Goal: Register for event/course

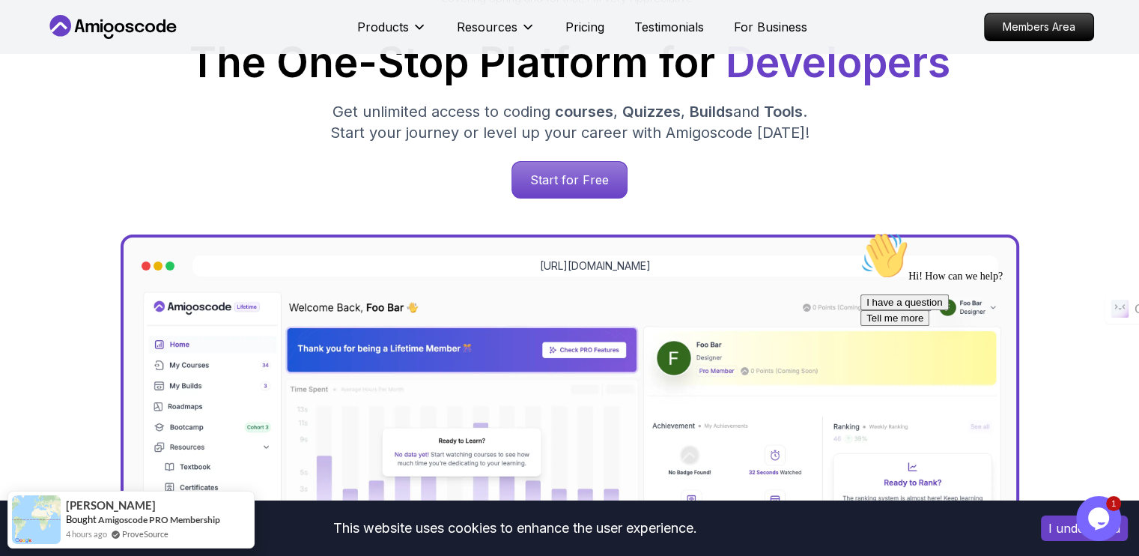
scroll to position [225, 0]
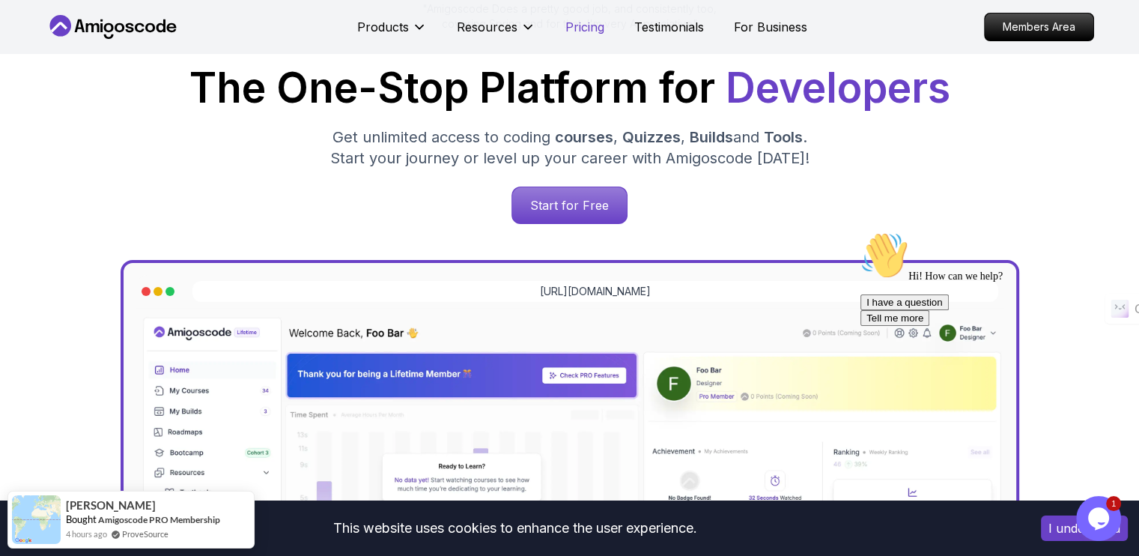
click at [581, 24] on p "Pricing" at bounding box center [584, 27] width 39 height 18
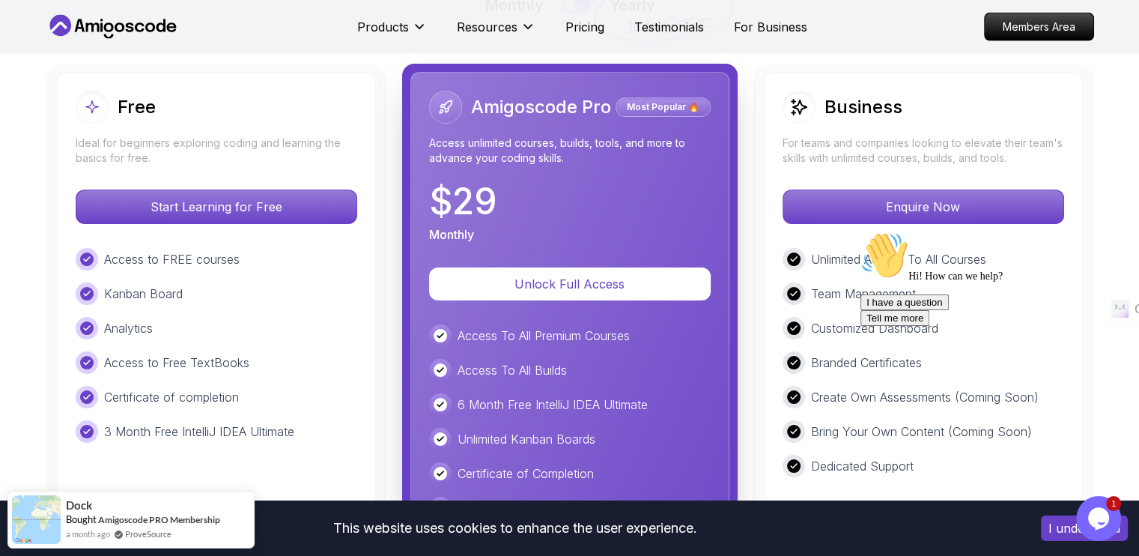
scroll to position [3516, 0]
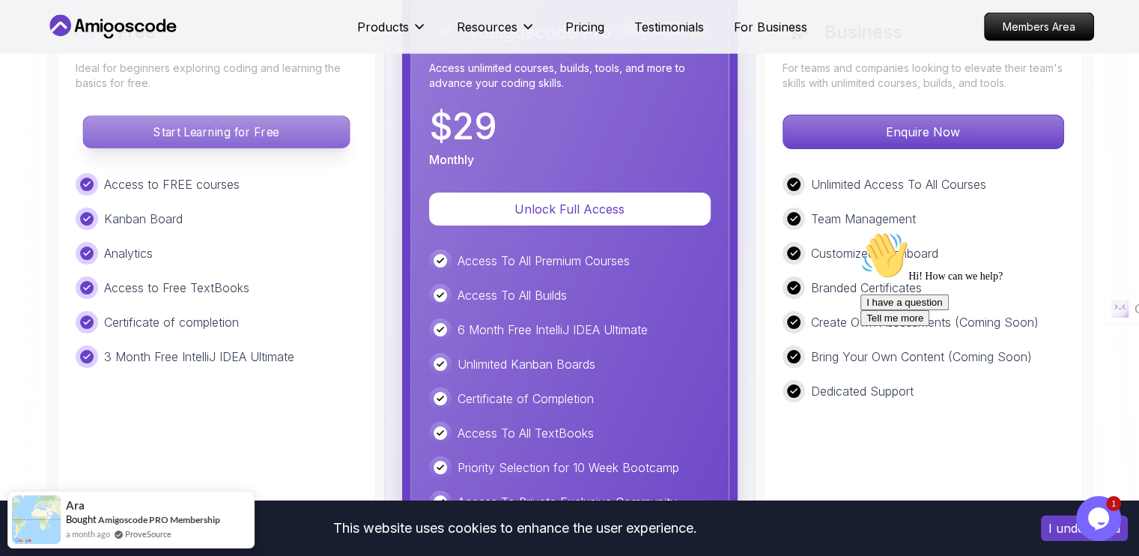
click at [256, 130] on p "Start Learning for Free" at bounding box center [216, 131] width 266 height 31
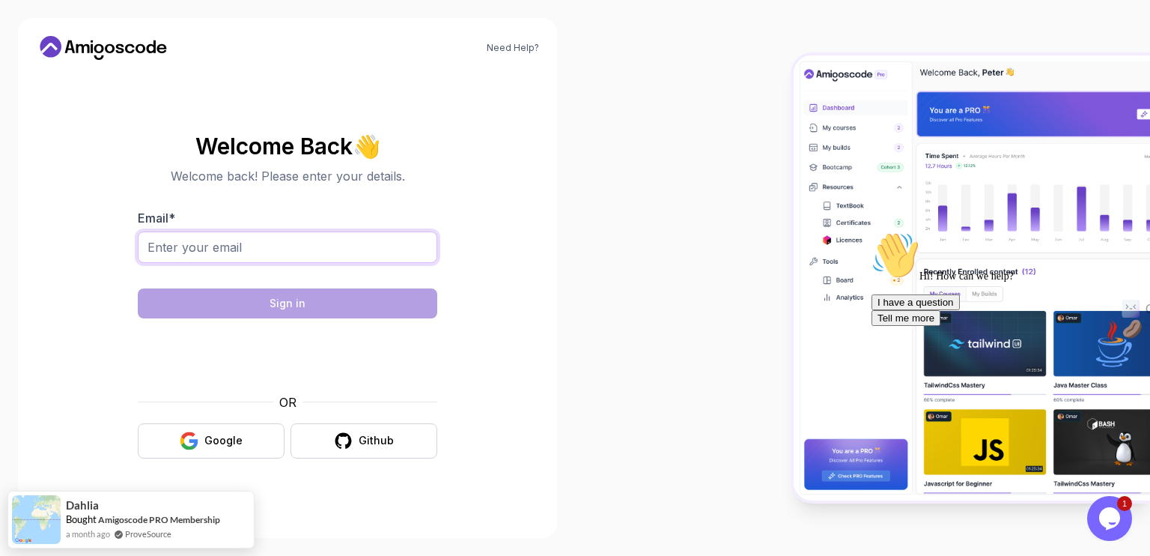
click at [249, 252] on input "Email *" at bounding box center [288, 246] width 300 height 31
type input "[EMAIL_ADDRESS][DOMAIN_NAME]"
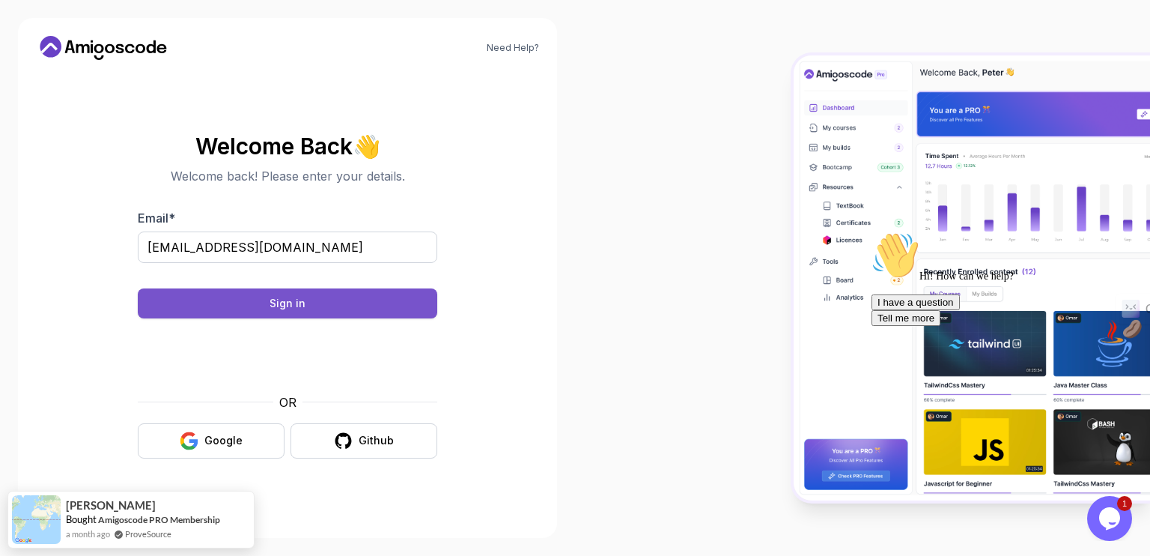
click at [295, 305] on div "Sign in" at bounding box center [288, 303] width 36 height 15
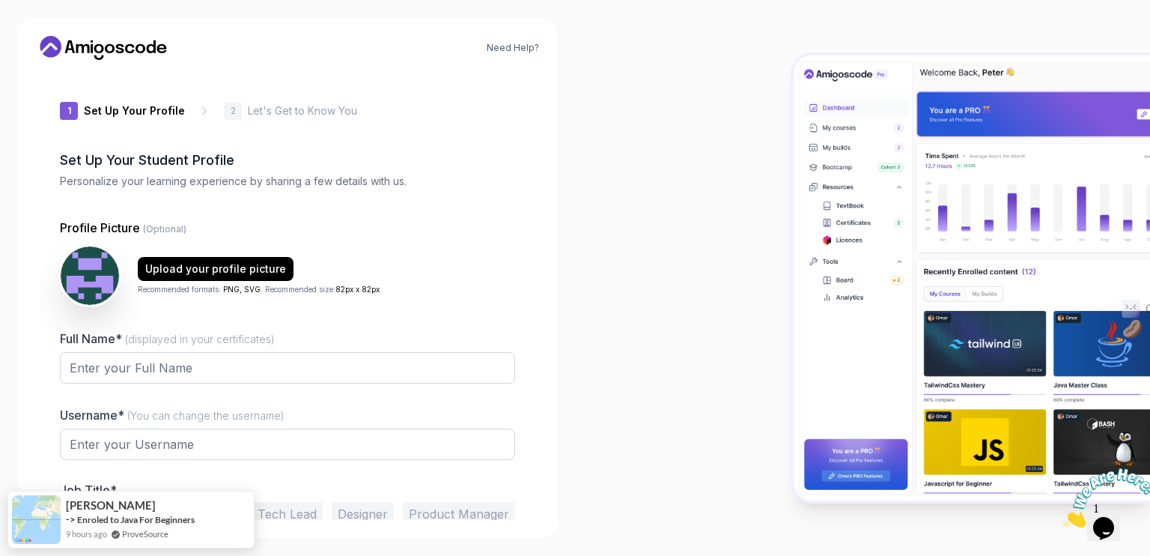
type input "livelycougarff30a"
click at [443, 365] on input "Full Name* (displayed in your certificates)" at bounding box center [287, 367] width 455 height 31
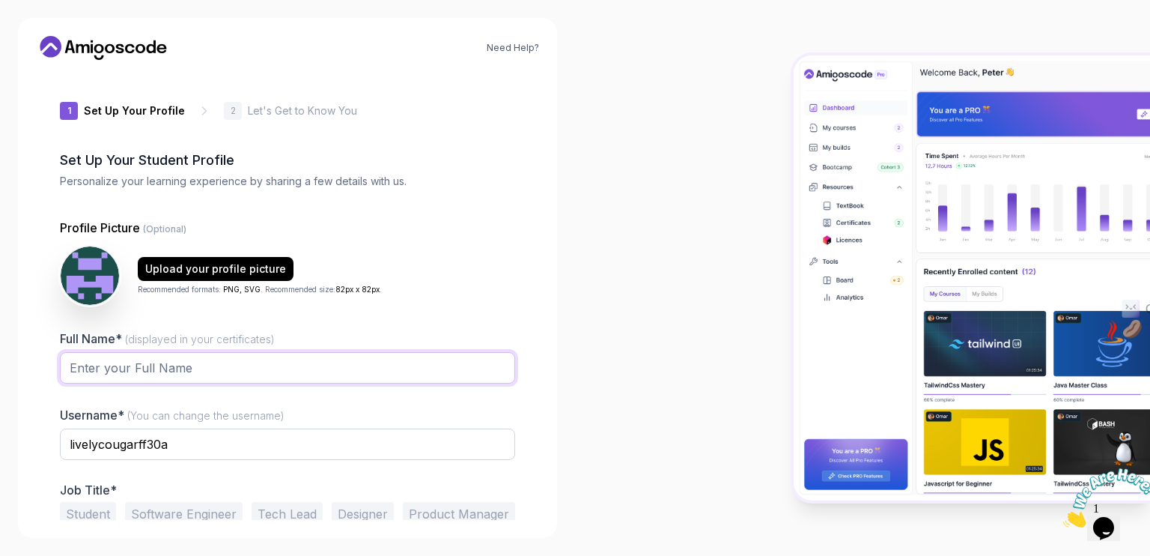
type input "Swaminathan Rajagopalan"
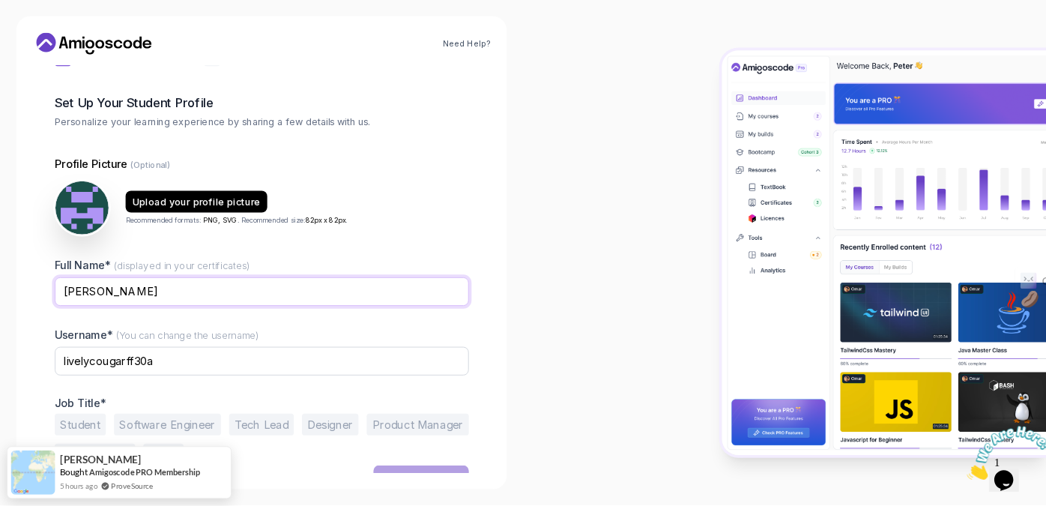
scroll to position [68, 0]
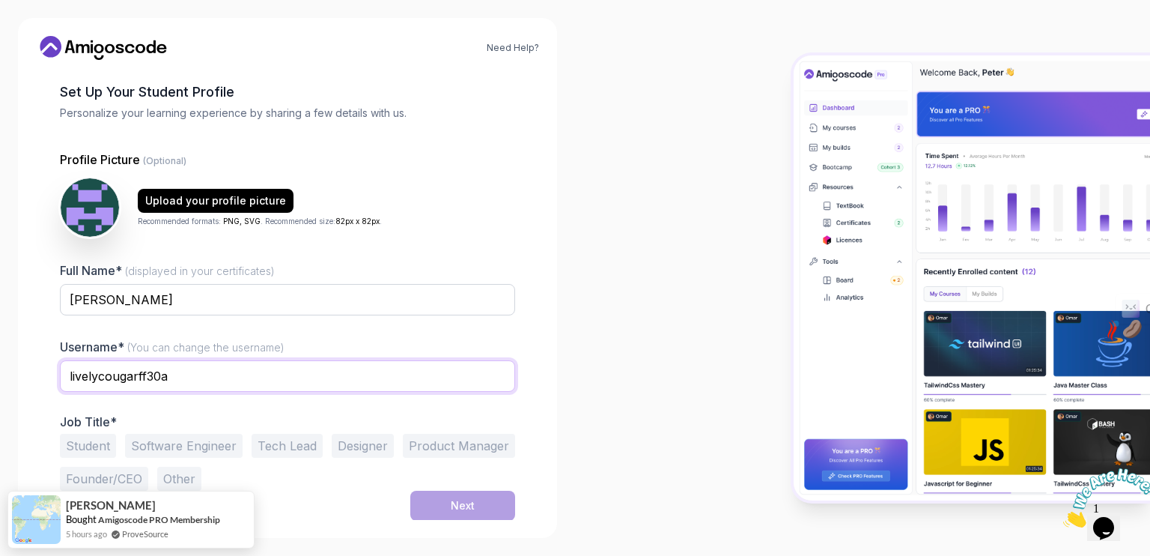
drag, startPoint x: 171, startPoint y: 373, endPoint x: 62, endPoint y: 375, distance: 108.6
click at [62, 375] on input "livelycougarff30a" at bounding box center [287, 375] width 455 height 31
type input "karpswami@69"
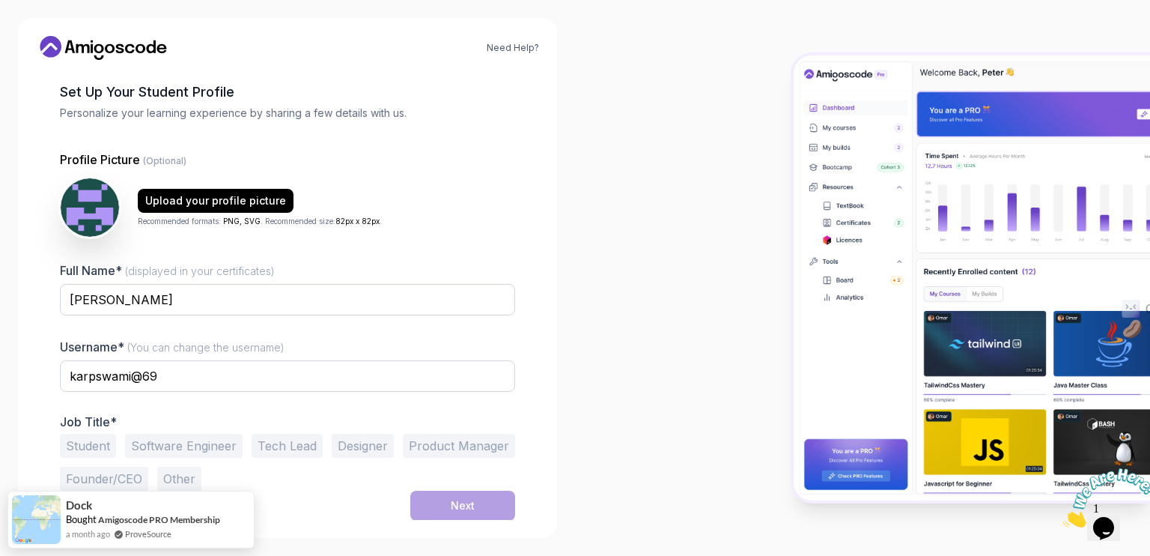
click at [186, 449] on button "Software Engineer" at bounding box center [184, 446] width 118 height 24
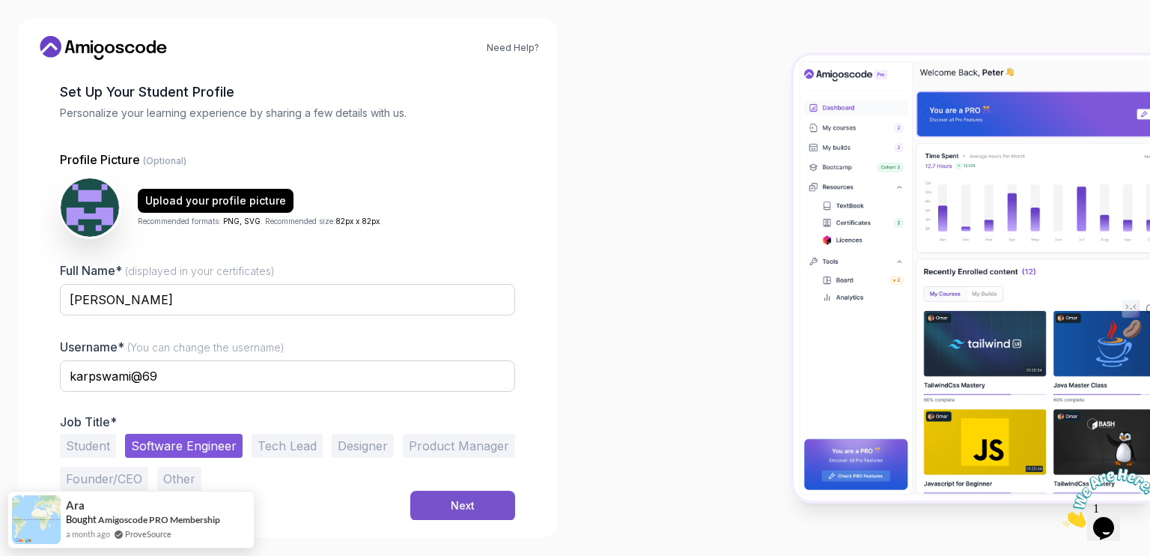
click at [476, 504] on button "Next" at bounding box center [462, 506] width 105 height 30
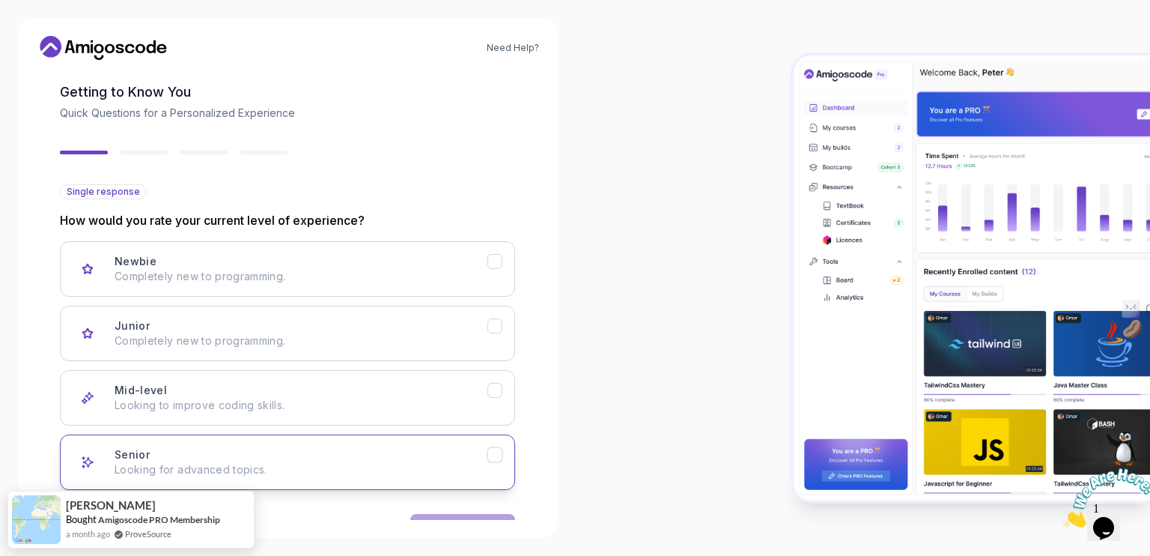
click at [497, 452] on icon "Senior" at bounding box center [495, 455] width 14 height 14
click at [580, 406] on div at bounding box center [862, 278] width 575 height 556
click at [485, 515] on button "Next" at bounding box center [462, 529] width 105 height 30
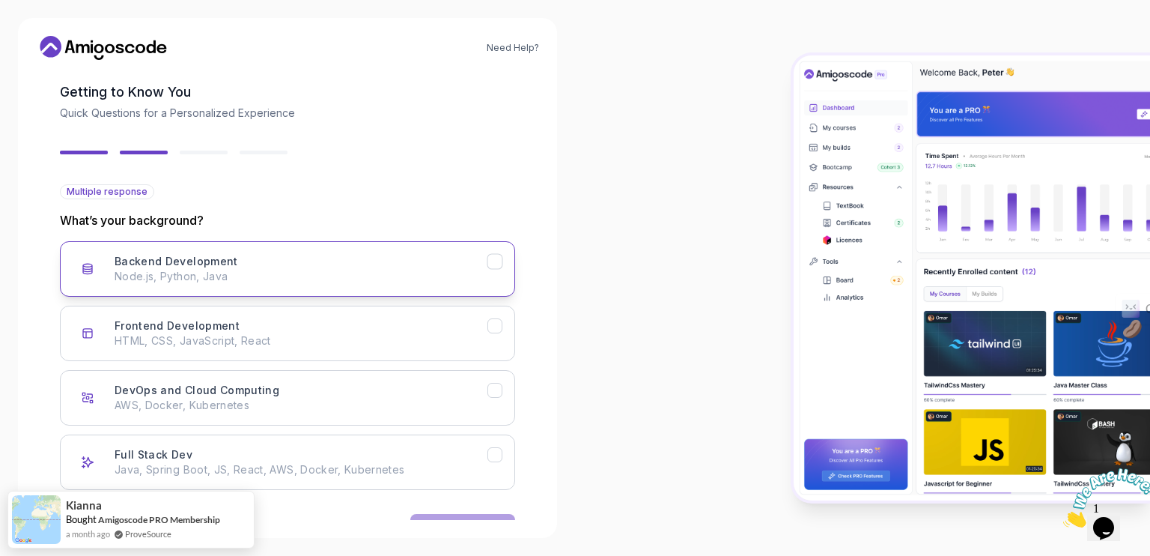
click at [494, 261] on icon "Backend Development" at bounding box center [495, 262] width 14 height 14
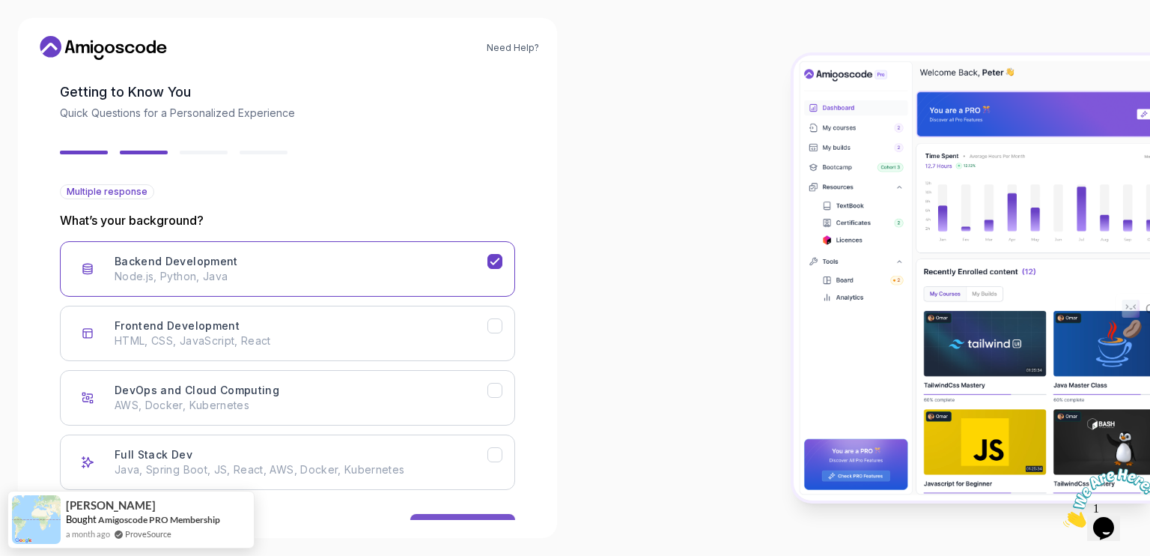
click at [484, 514] on button "Next" at bounding box center [462, 529] width 105 height 30
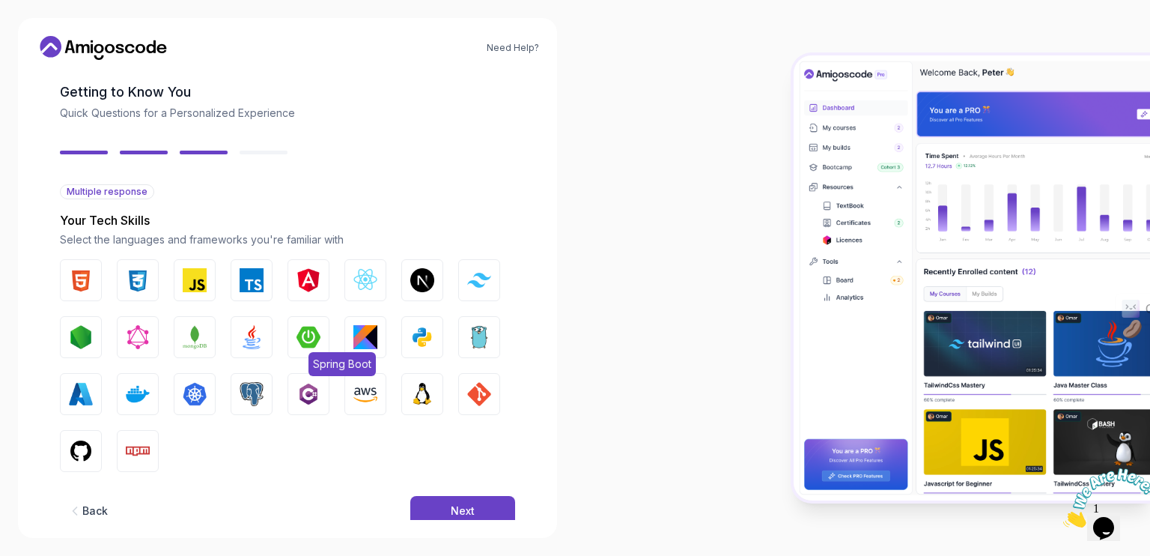
click at [307, 333] on img "button" at bounding box center [309, 337] width 24 height 24
click at [191, 284] on img "button" at bounding box center [195, 280] width 24 height 24
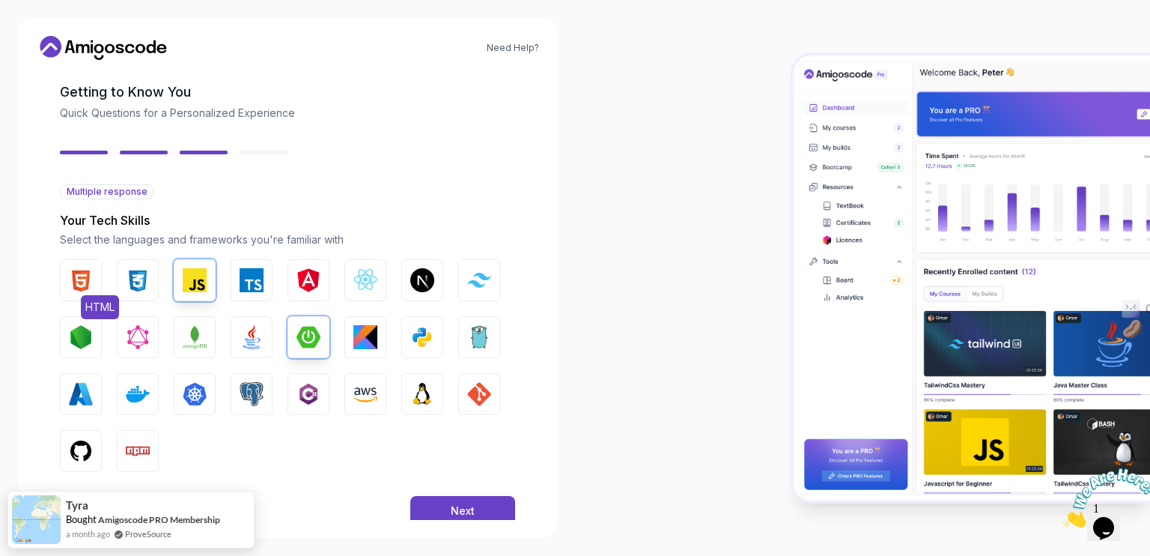
click at [87, 282] on img "button" at bounding box center [81, 280] width 24 height 24
click at [413, 333] on img "button" at bounding box center [422, 337] width 24 height 24
click at [252, 396] on img "button" at bounding box center [252, 394] width 24 height 24
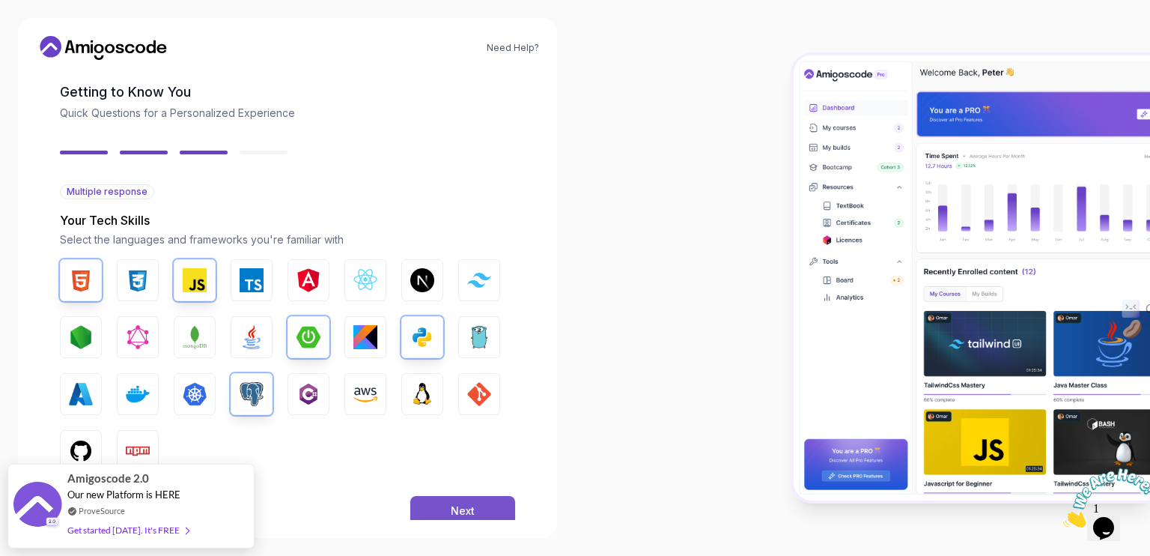
click at [467, 505] on div "Next" at bounding box center [463, 510] width 24 height 15
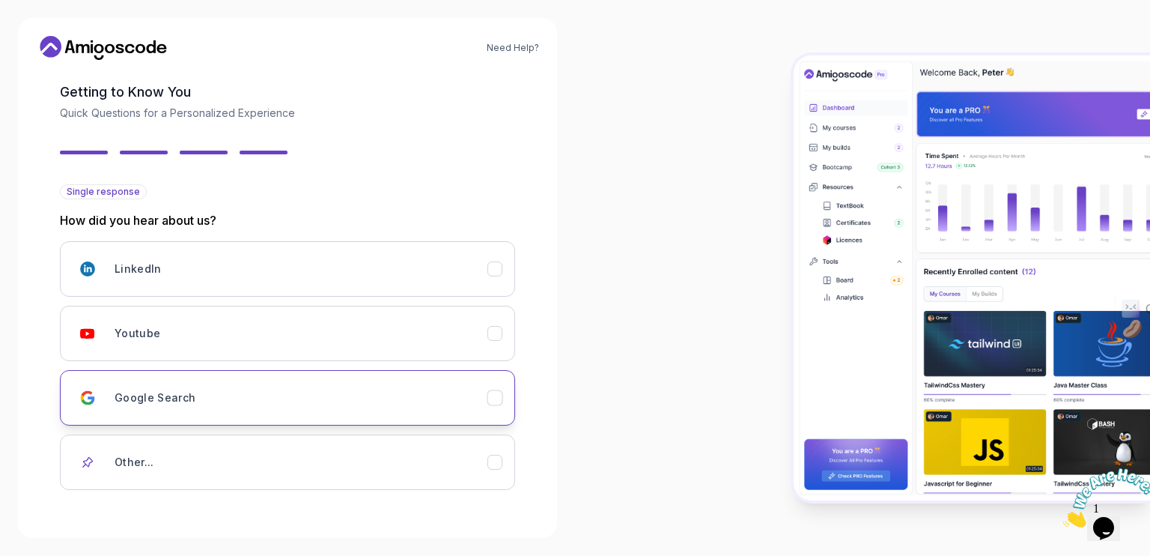
click at [496, 398] on icon "Google Search" at bounding box center [495, 398] width 8 height 6
click at [1123, 505] on img at bounding box center [1109, 497] width 93 height 59
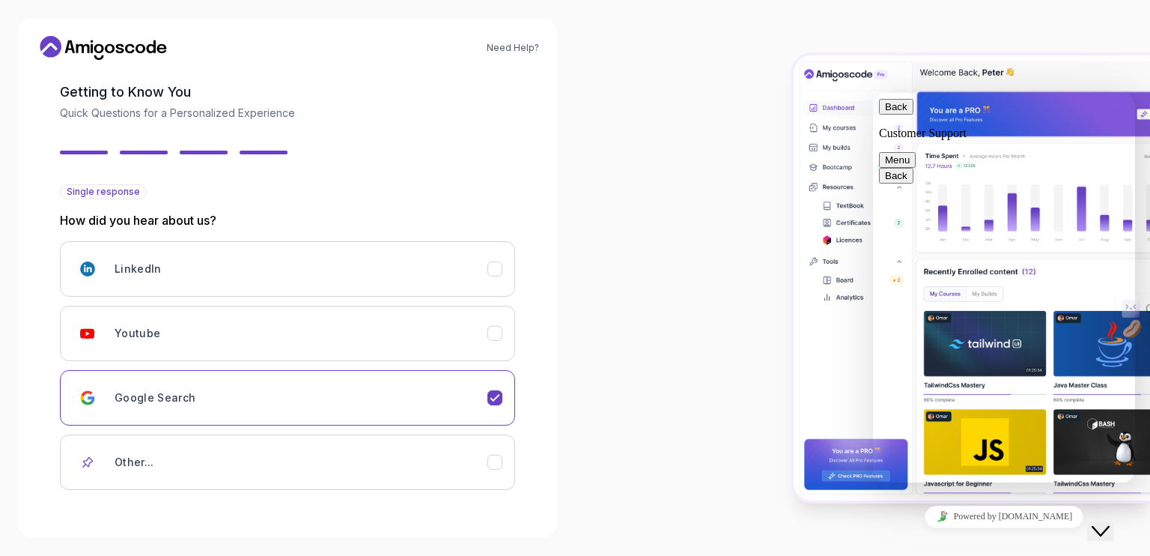
click at [1110, 522] on icon "Close Chat This icon closes the chat window." at bounding box center [1101, 531] width 18 height 18
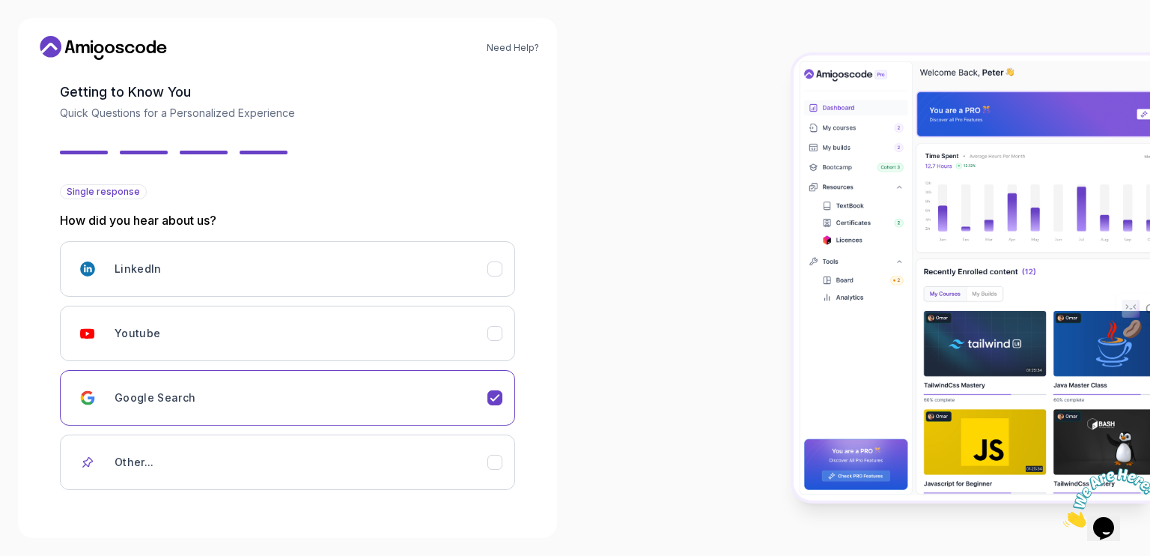
click at [1108, 511] on img at bounding box center [1109, 497] width 93 height 59
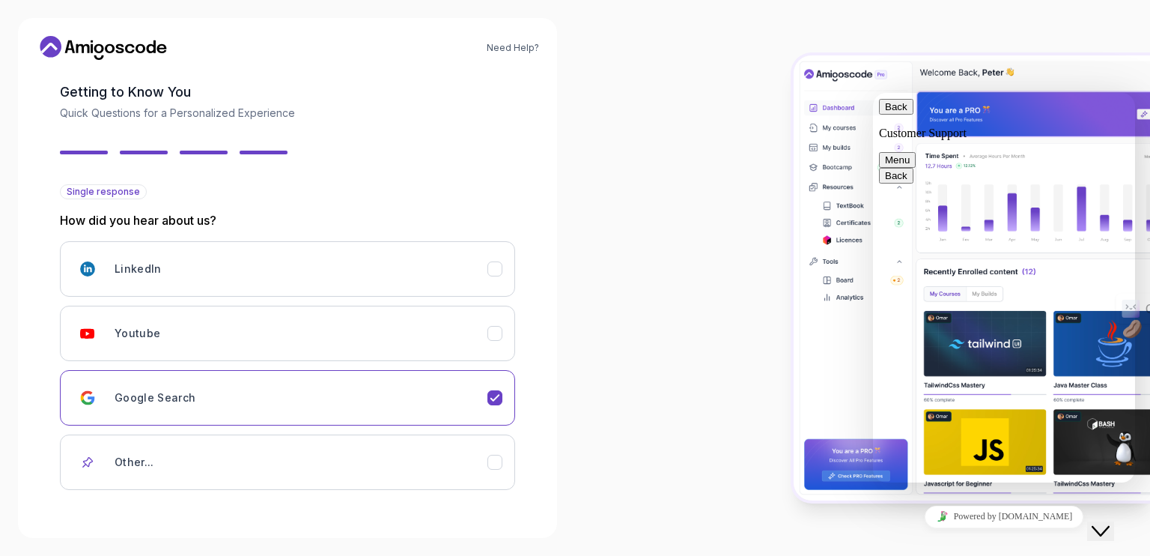
click at [916, 152] on button "Menu" at bounding box center [897, 160] width 37 height 16
click at [717, 190] on div at bounding box center [862, 278] width 575 height 556
click at [1110, 526] on icon "$i18n('chat', 'chat_widget')" at bounding box center [1101, 531] width 18 height 10
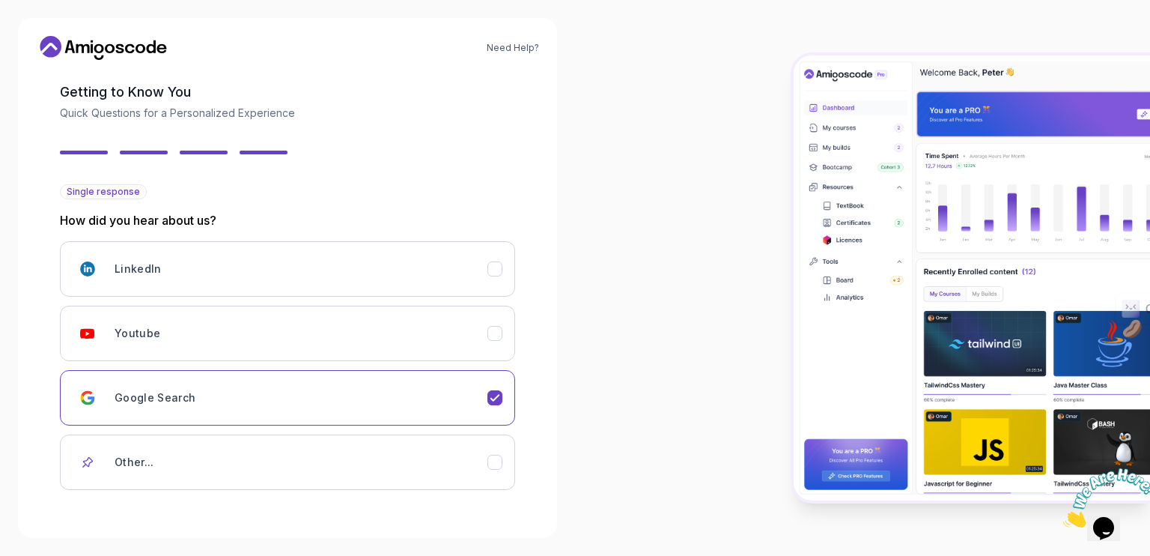
drag, startPoint x: 1046, startPoint y: 550, endPoint x: 994, endPoint y: 506, distance: 68.0
click at [1001, 506] on div at bounding box center [862, 278] width 575 height 556
drag, startPoint x: 564, startPoint y: 436, endPoint x: 585, endPoint y: 309, distance: 128.3
click at [568, 498] on div "Need Help? 2 Let's Get to Know You 1 Set Up Your Profile 2 Let's Get to Know Yo…" at bounding box center [287, 278] width 575 height 556
drag, startPoint x: 586, startPoint y: 254, endPoint x: 626, endPoint y: 425, distance: 175.5
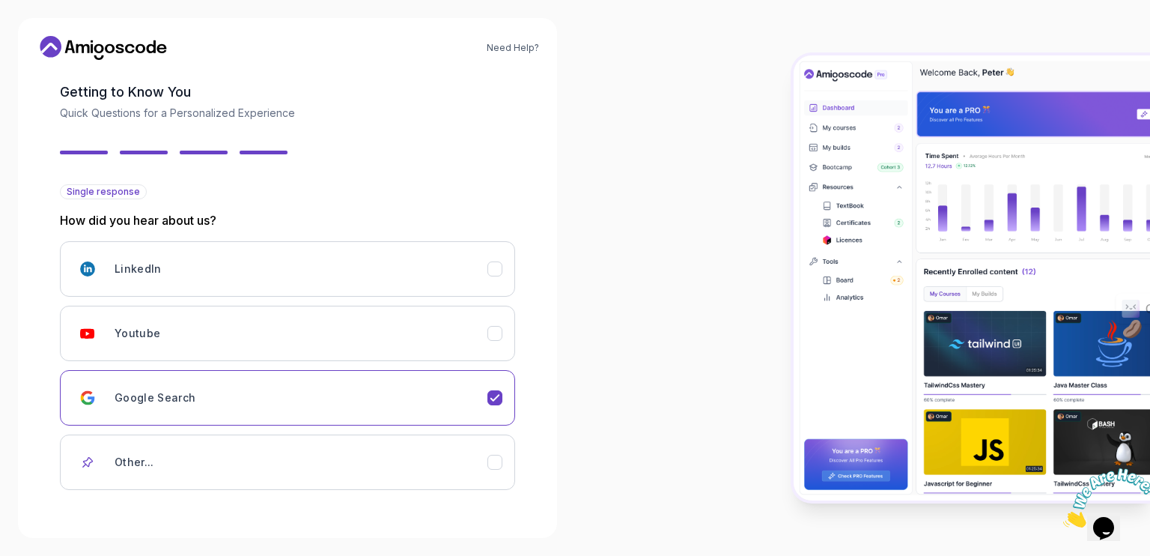
click at [626, 482] on div at bounding box center [862, 278] width 575 height 556
click at [500, 461] on icon "Other..." at bounding box center [495, 462] width 14 height 14
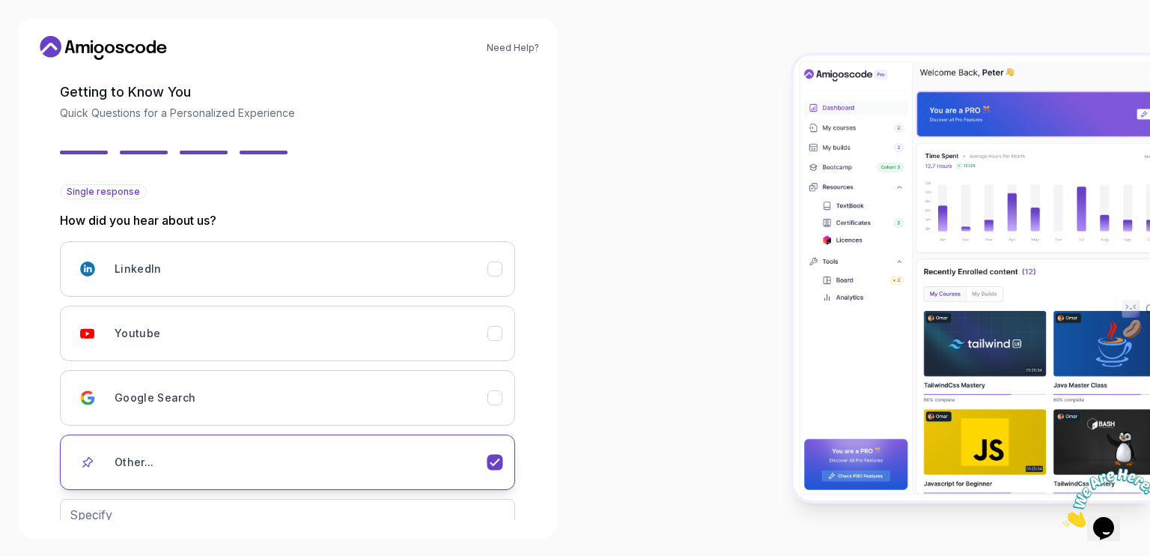
click at [500, 461] on icon "Other..." at bounding box center [495, 462] width 14 height 14
click at [496, 458] on icon "Other..." at bounding box center [495, 462] width 14 height 14
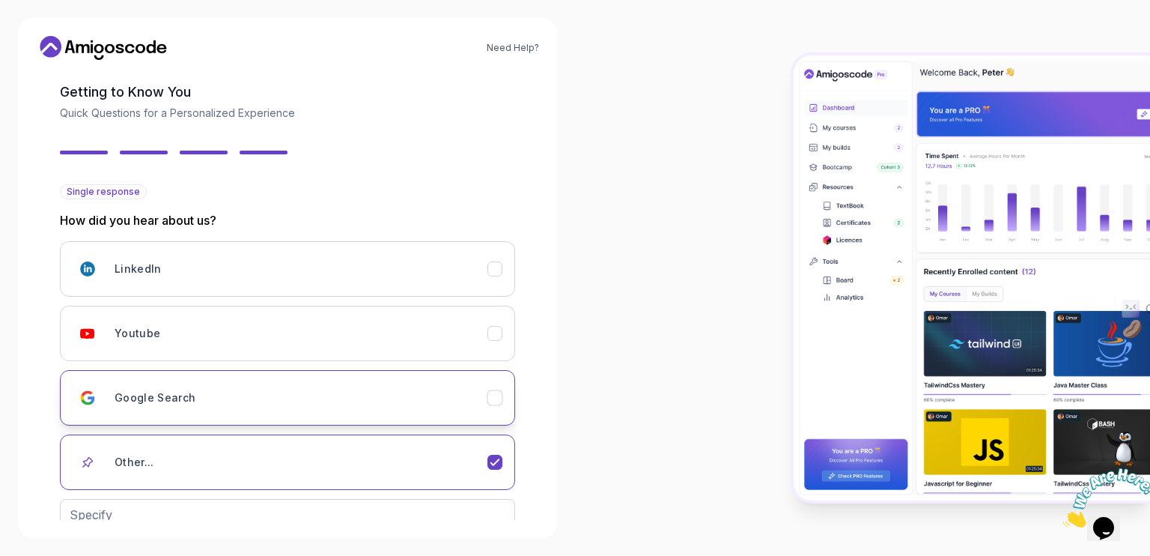
click at [489, 380] on button "Google Search" at bounding box center [287, 397] width 455 height 55
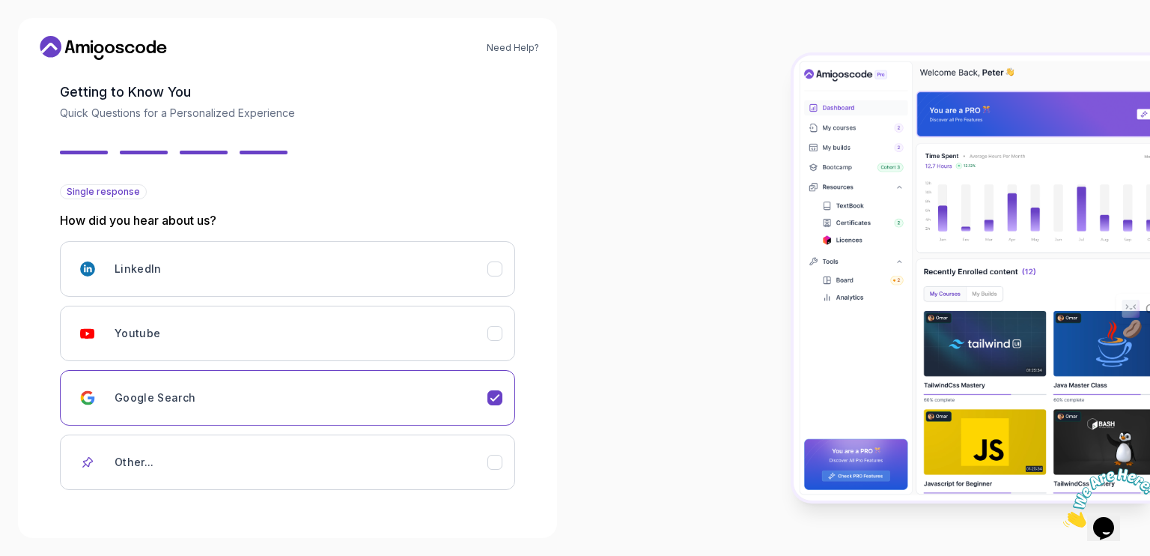
click at [303, 148] on div "2 Let's Get to Know You 1 Set Up Your Profile 2 Let's Get to Know You Getting t…" at bounding box center [287, 228] width 455 height 448
click at [93, 192] on span "Single response" at bounding box center [103, 192] width 73 height 12
click at [660, 547] on div at bounding box center [862, 278] width 575 height 556
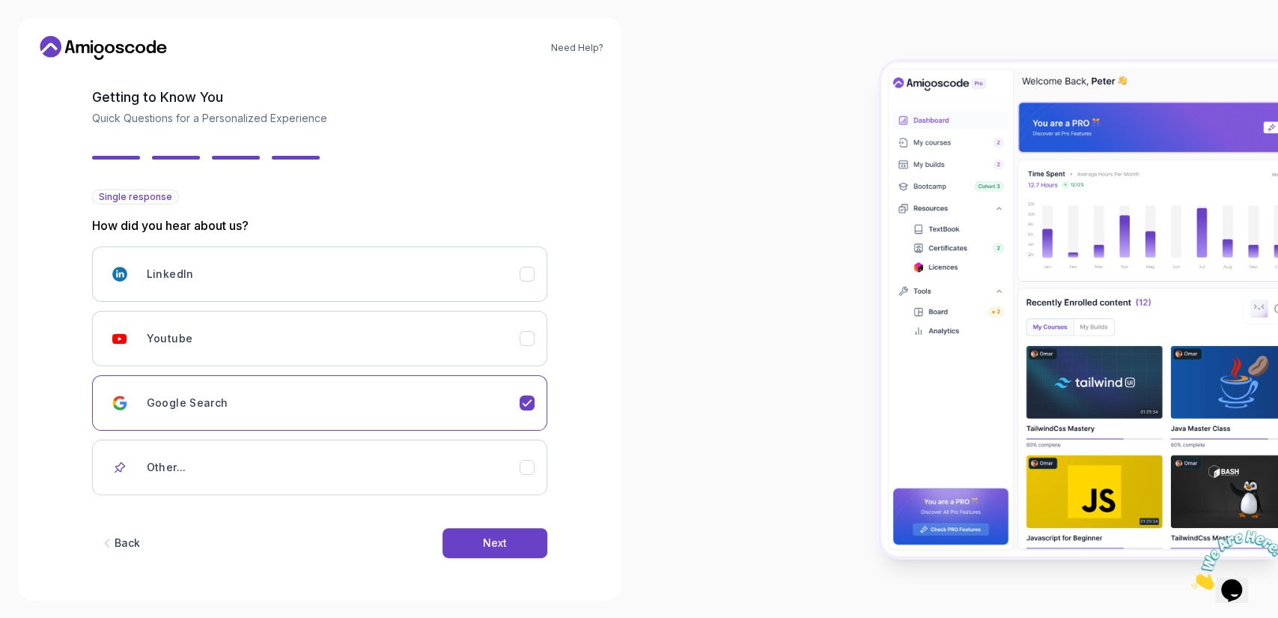
scroll to position [62, 0]
drag, startPoint x: 1085, startPoint y: 0, endPoint x: 482, endPoint y: 541, distance: 809.9
click at [482, 541] on button "Next" at bounding box center [495, 544] width 105 height 30
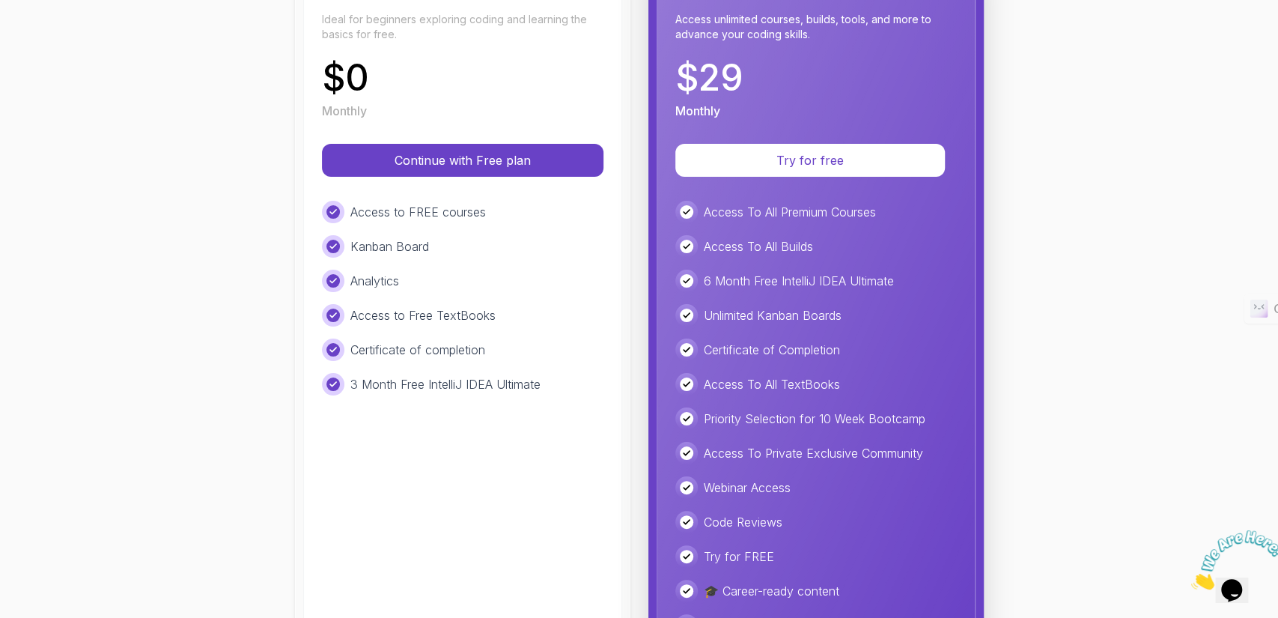
scroll to position [249, 0]
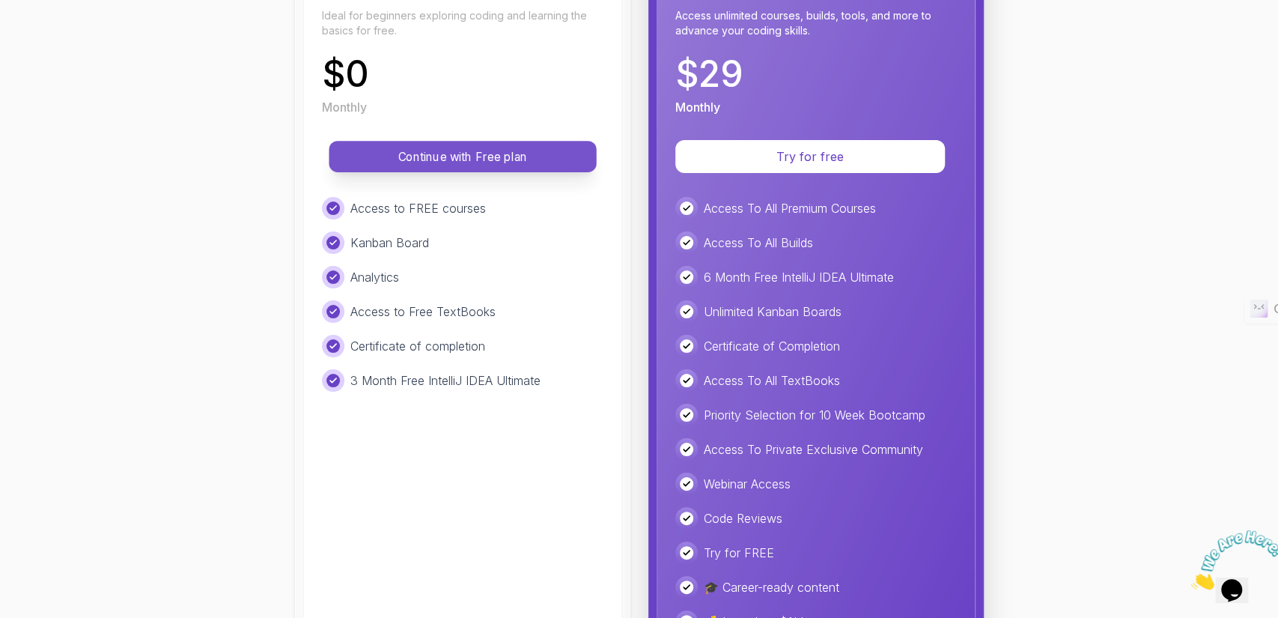
click at [479, 150] on p "Continue with Free plan" at bounding box center [463, 156] width 234 height 17
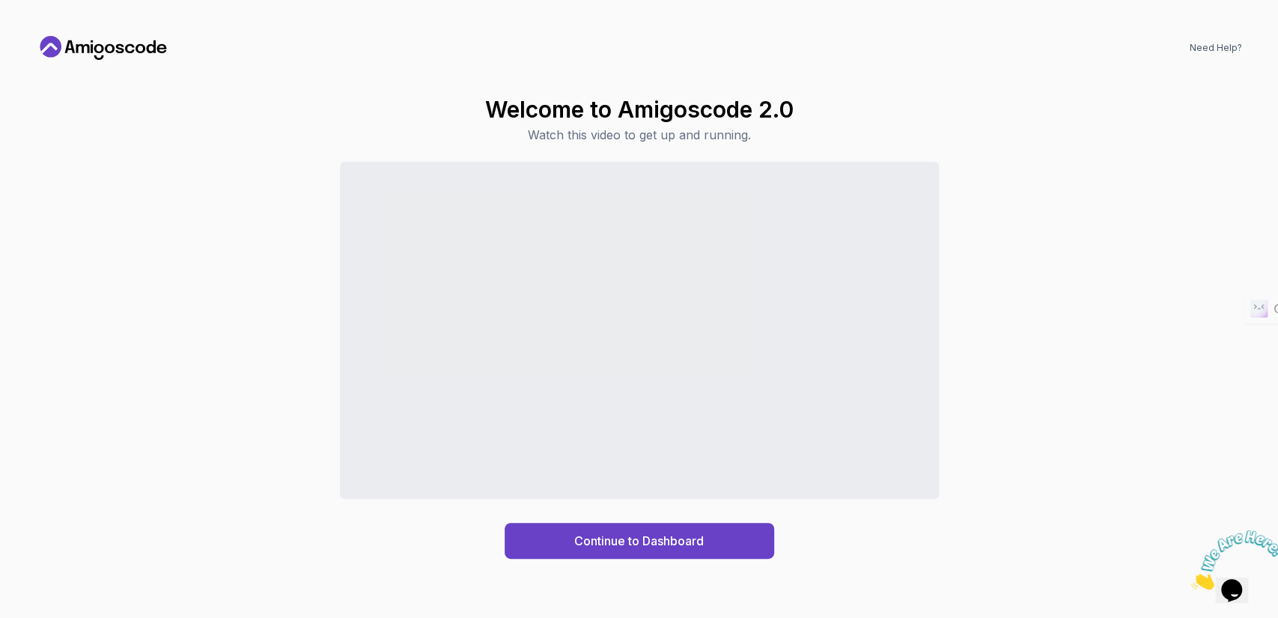
click at [1150, 555] on icon "Close" at bounding box center [1192, 585] width 0 height 13
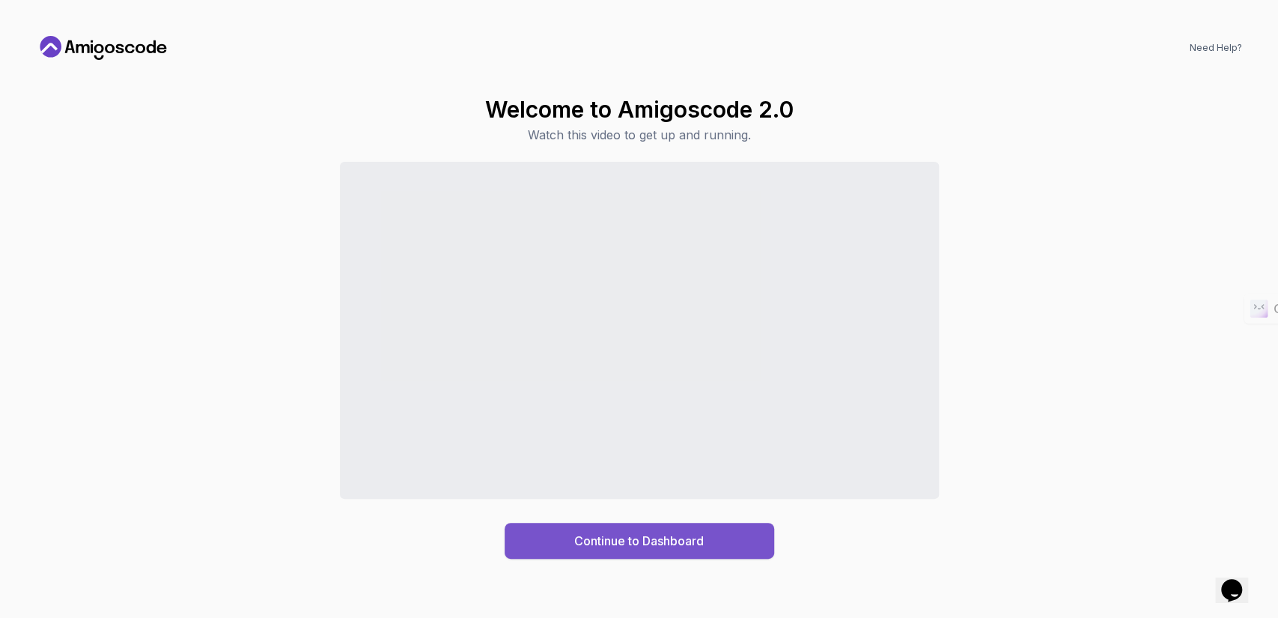
click at [691, 535] on div "Continue to Dashboard" at bounding box center [639, 541] width 130 height 18
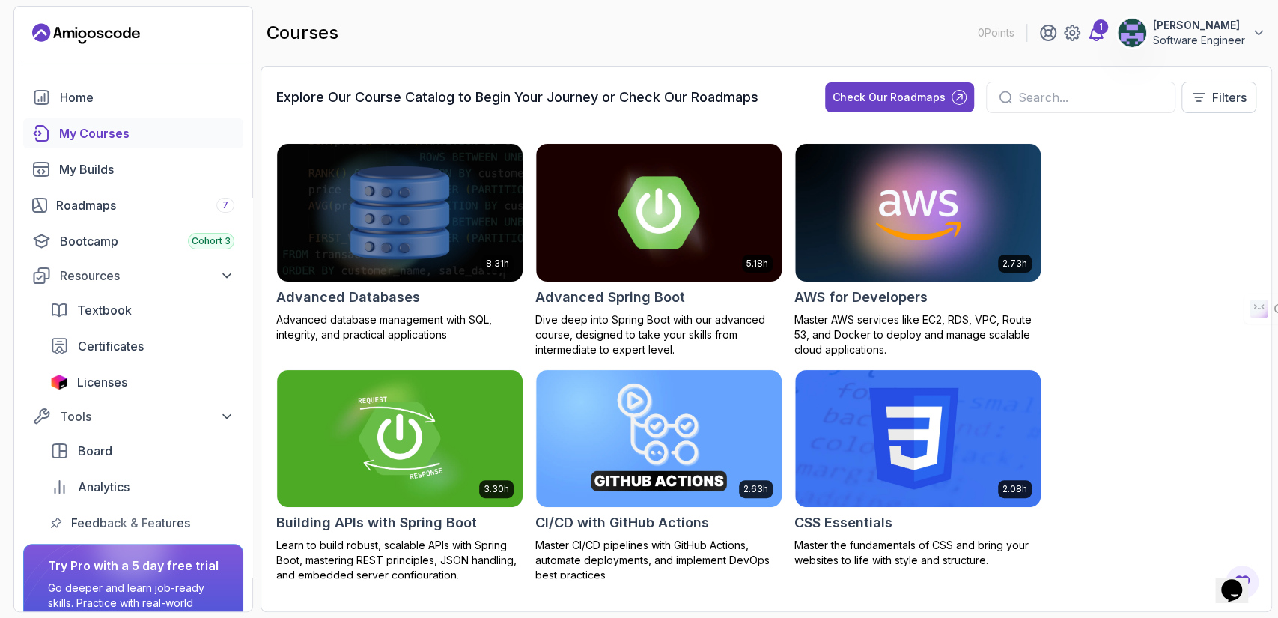
click at [1087, 35] on icon at bounding box center [1096, 33] width 18 height 18
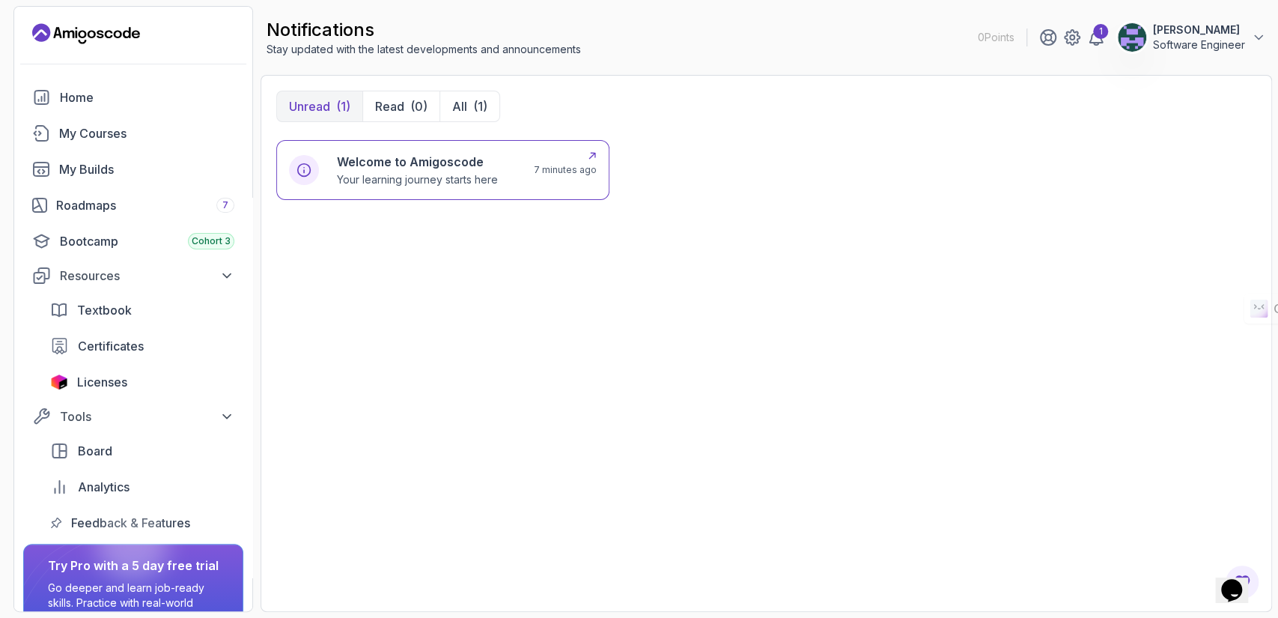
click at [363, 178] on p "Your learning journey starts here" at bounding box center [417, 179] width 161 height 15
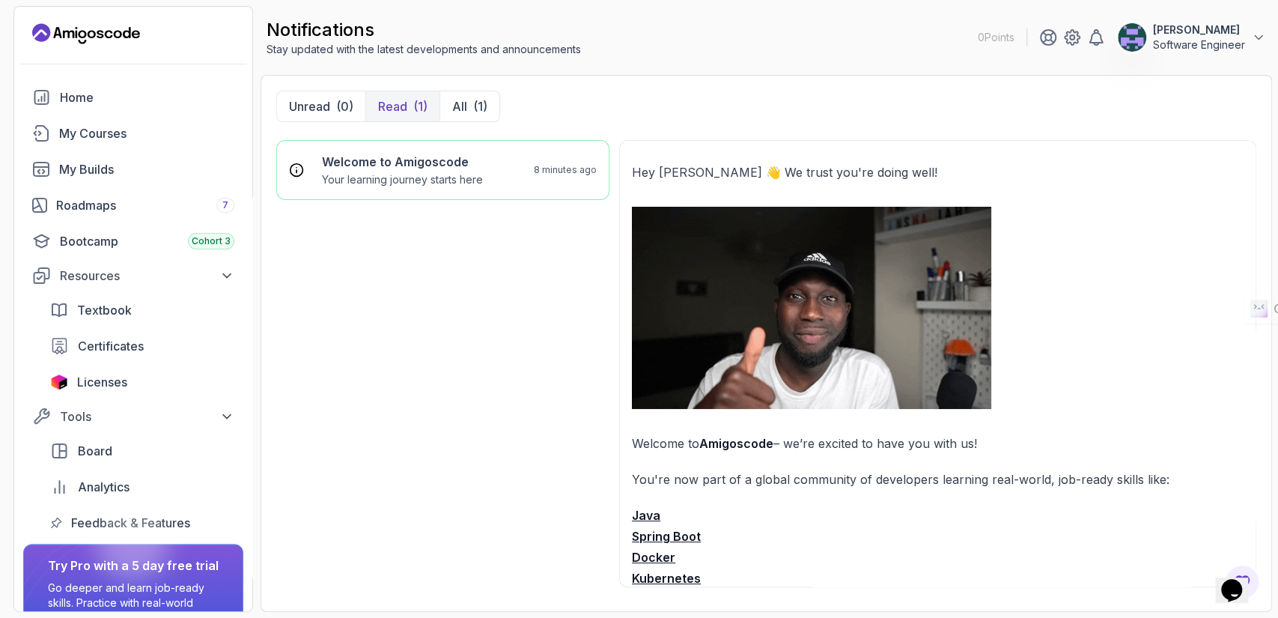
click at [758, 434] on p "Welcome to Amigoscode – we’re excited to have you with us!" at bounding box center [938, 443] width 612 height 21
click at [112, 237] on div "Bootcamp Cohort 3" at bounding box center [147, 241] width 175 height 18
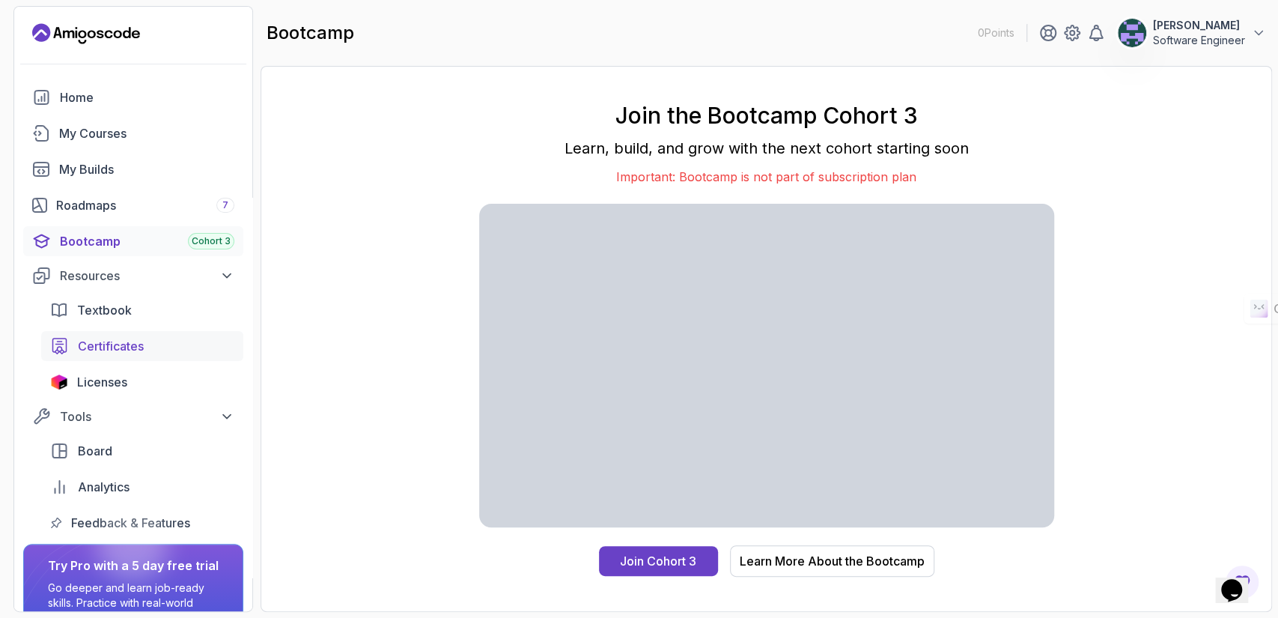
click at [119, 348] on span "Certificates" at bounding box center [111, 346] width 66 height 18
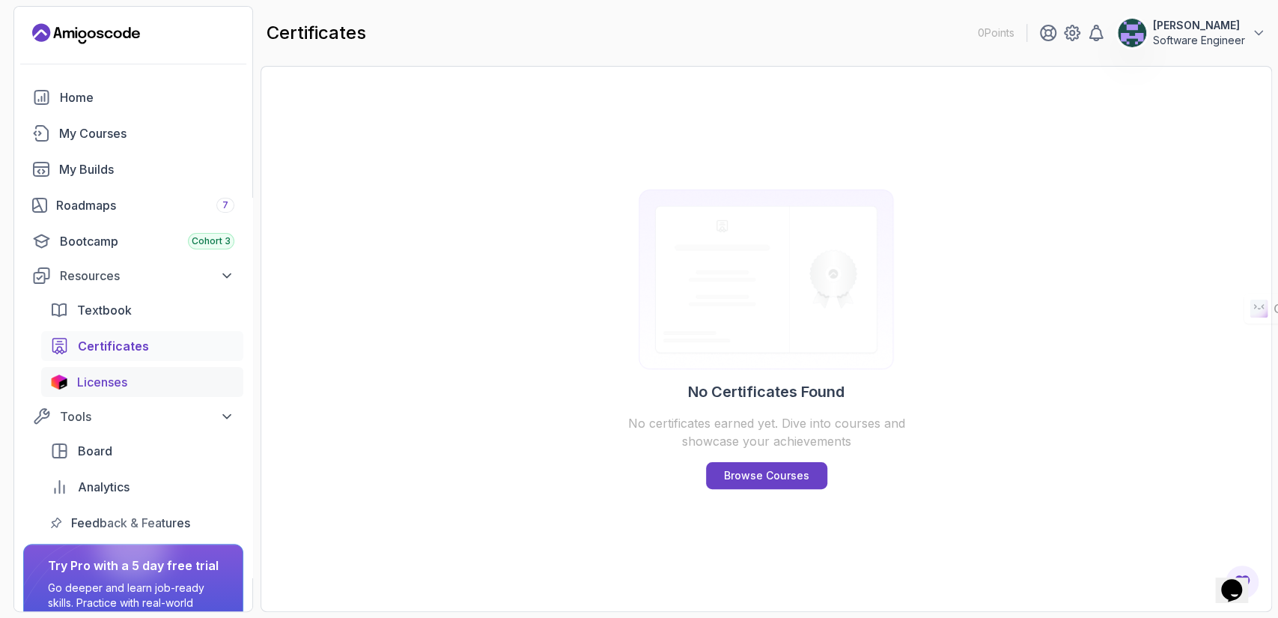
click at [126, 384] on span "Licenses" at bounding box center [102, 382] width 50 height 18
